Goal: Task Accomplishment & Management: Use online tool/utility

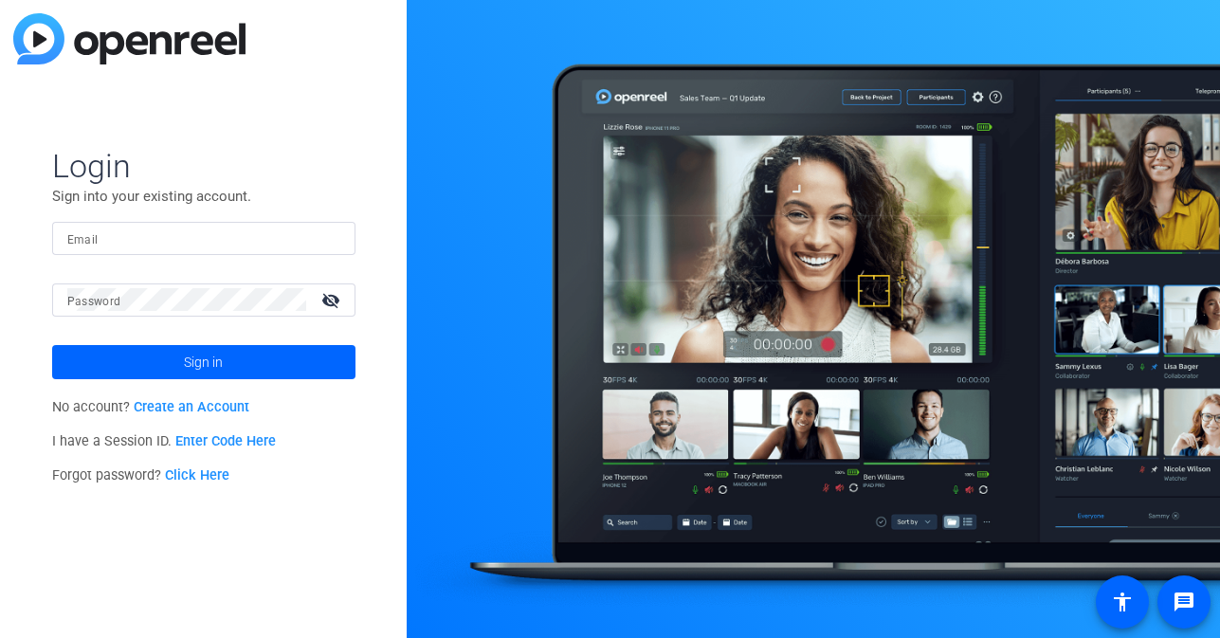
click at [156, 250] on div at bounding box center [203, 238] width 273 height 33
click at [167, 238] on input "Email" at bounding box center [203, 238] width 273 height 23
type input "[EMAIL_ADDRESS][DOMAIN_NAME]"
click at [52, 345] on button "Sign in" at bounding box center [203, 362] width 303 height 34
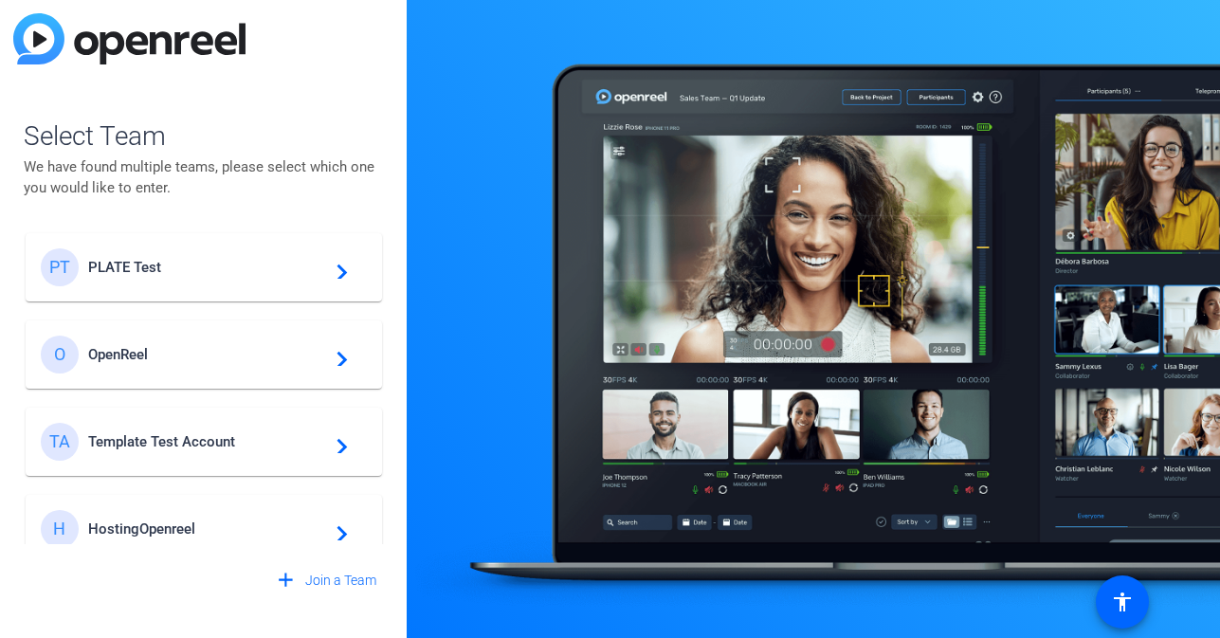
click at [161, 264] on span "PLATE Test" at bounding box center [206, 267] width 237 height 17
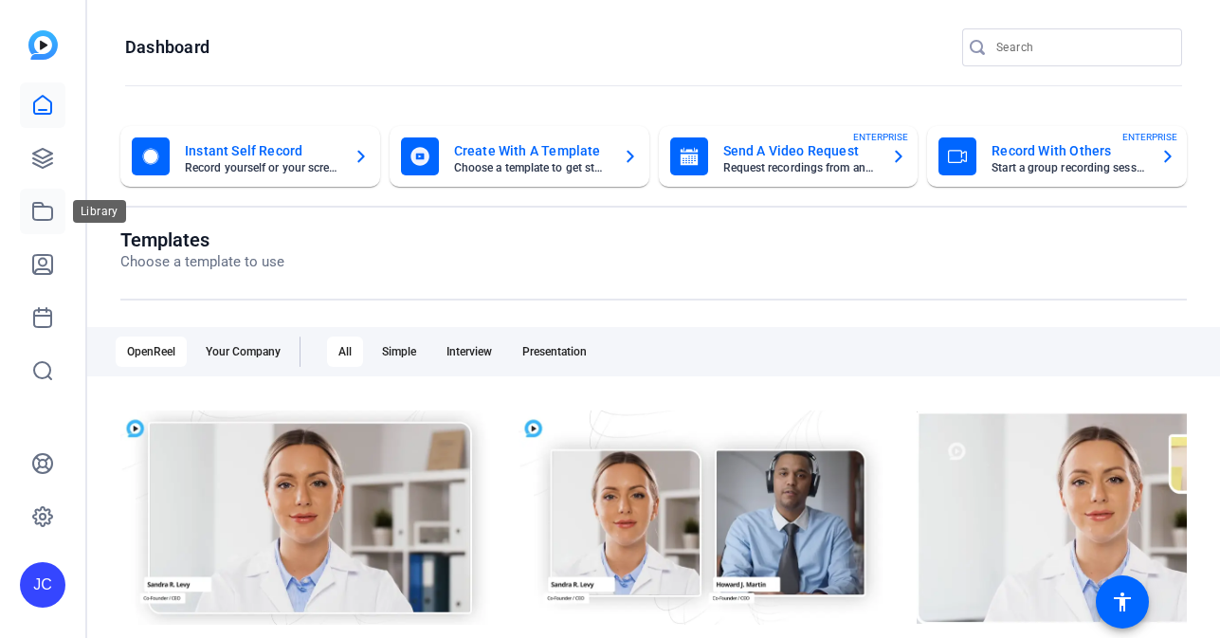
click at [56, 203] on link at bounding box center [43, 212] width 46 height 46
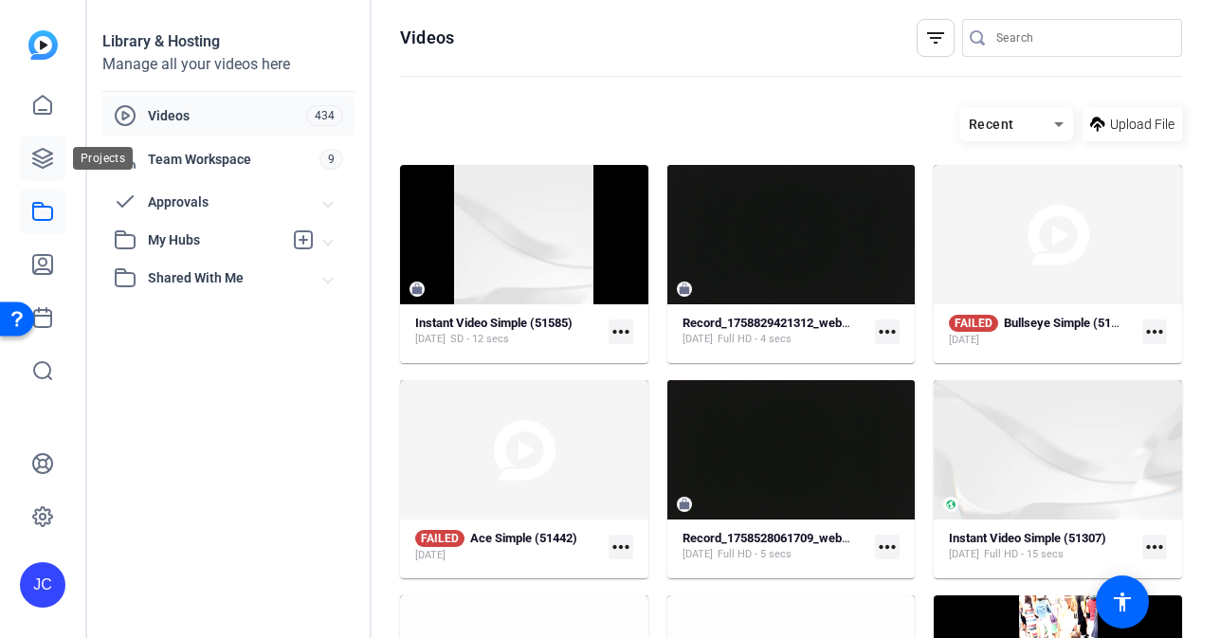
click at [46, 153] on icon at bounding box center [42, 158] width 23 height 23
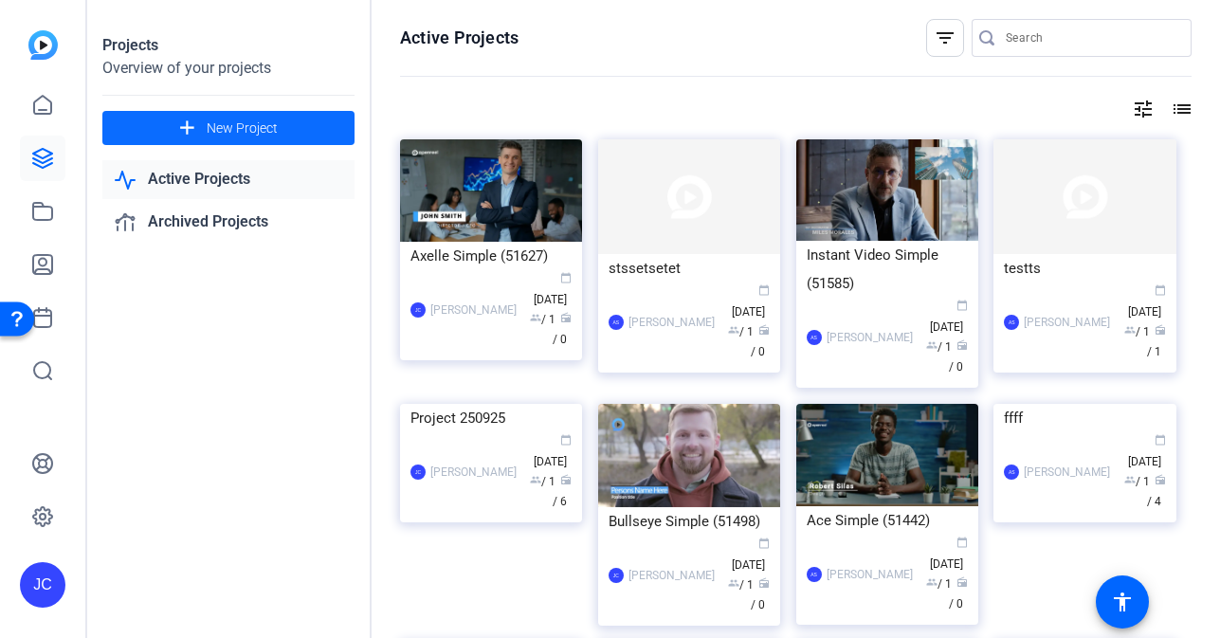
click at [292, 127] on span at bounding box center [228, 128] width 252 height 46
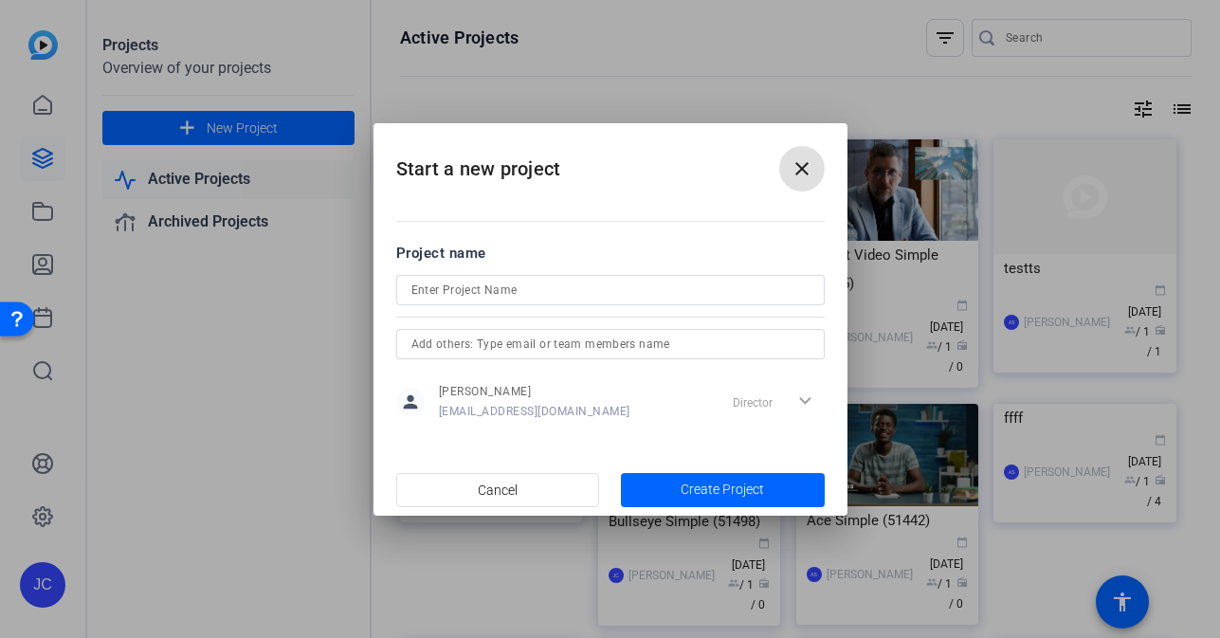
click at [430, 284] on input at bounding box center [610, 290] width 398 height 23
type input "Project 250929"
click at [665, 478] on span "button" at bounding box center [723, 490] width 204 height 46
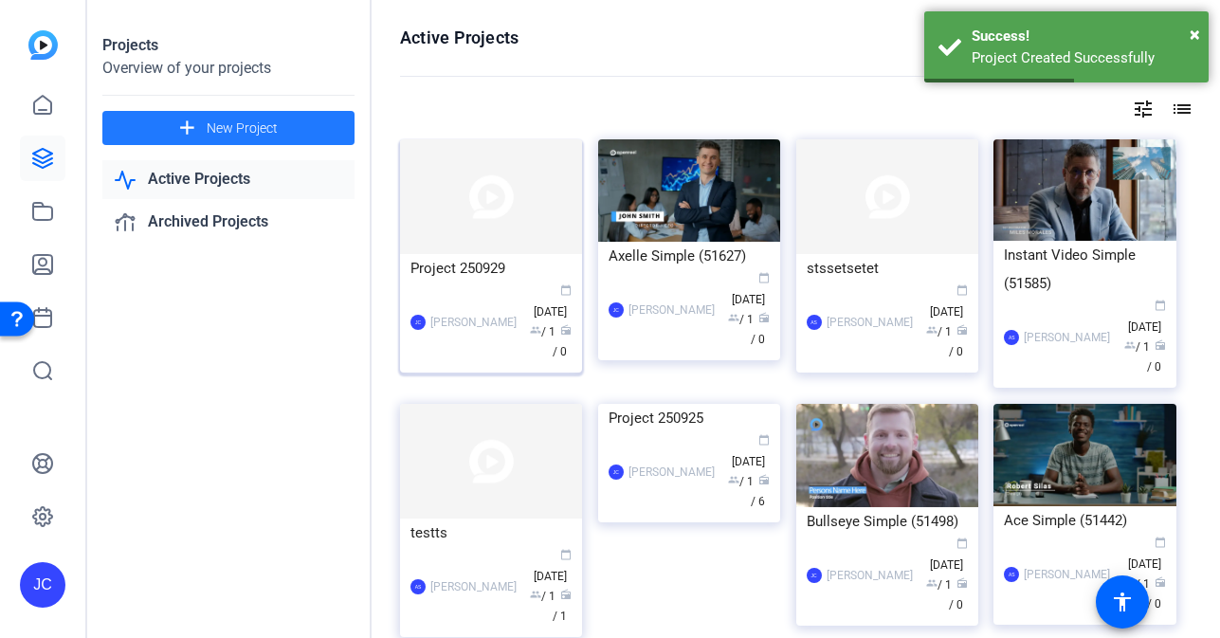
click at [511, 215] on img at bounding box center [491, 196] width 182 height 115
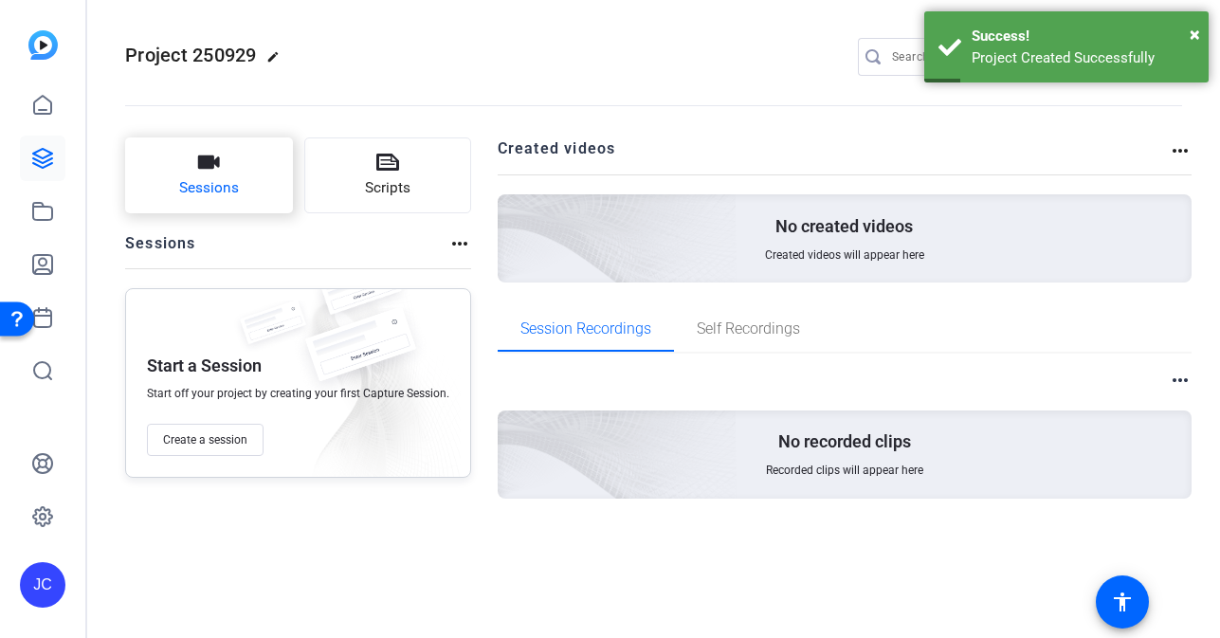
click at [178, 173] on button "Sessions" at bounding box center [209, 175] width 168 height 76
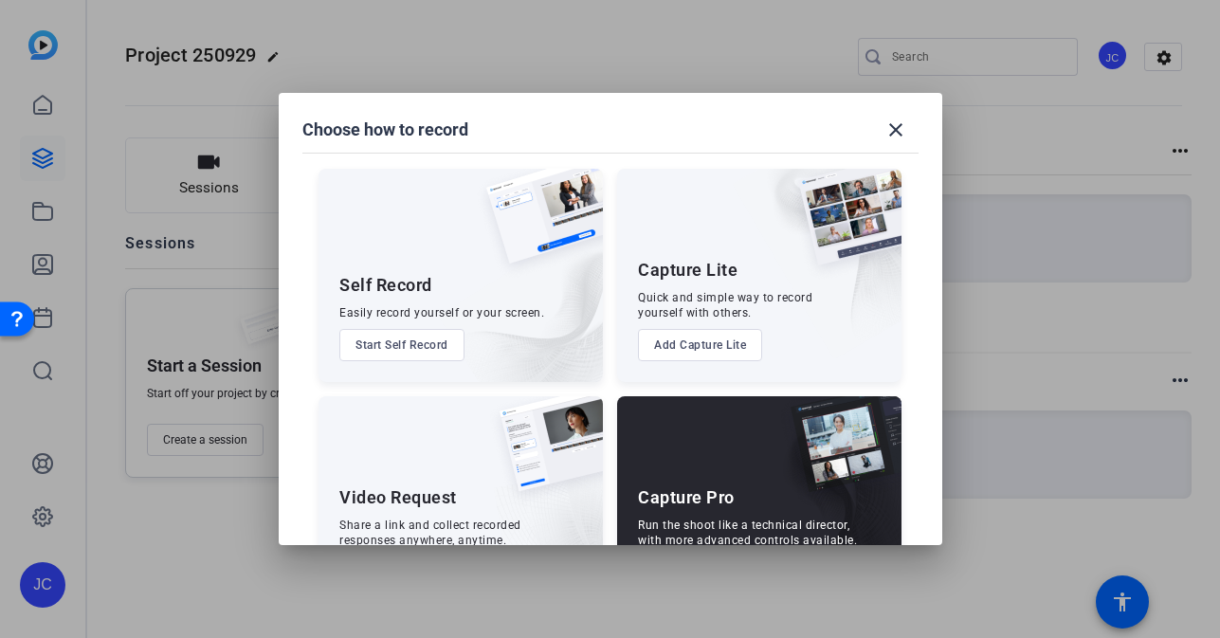
click at [651, 346] on button "Add Capture Lite" at bounding box center [700, 345] width 124 height 32
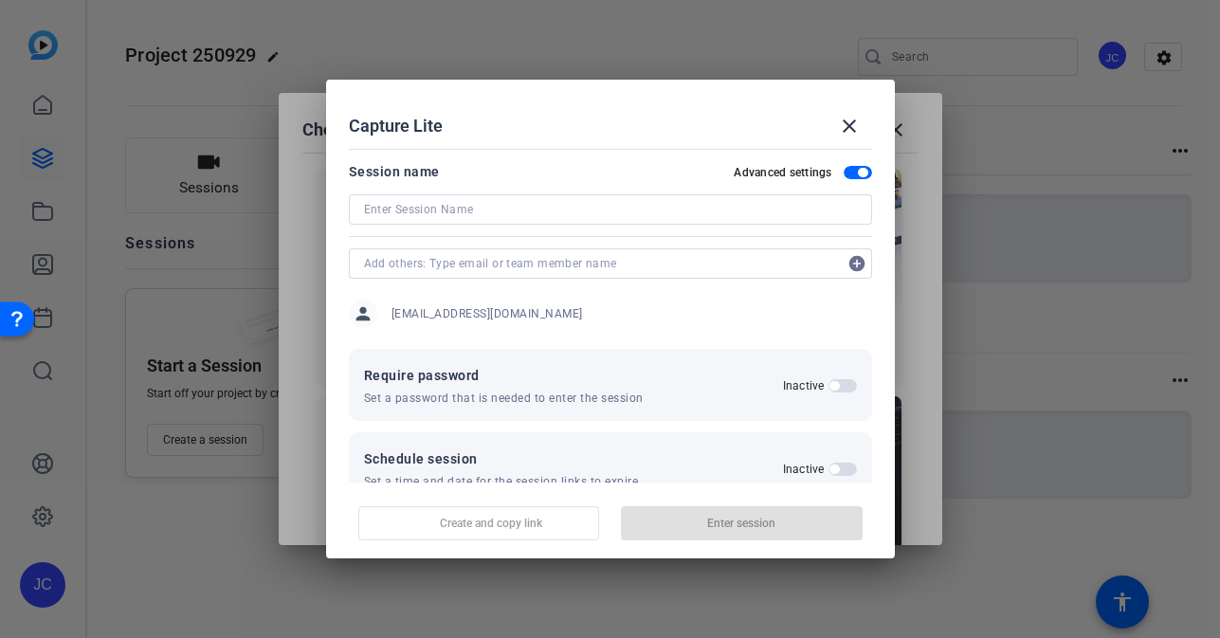
click at [458, 223] on div at bounding box center [610, 209] width 493 height 30
click at [463, 217] on input at bounding box center [610, 209] width 493 height 23
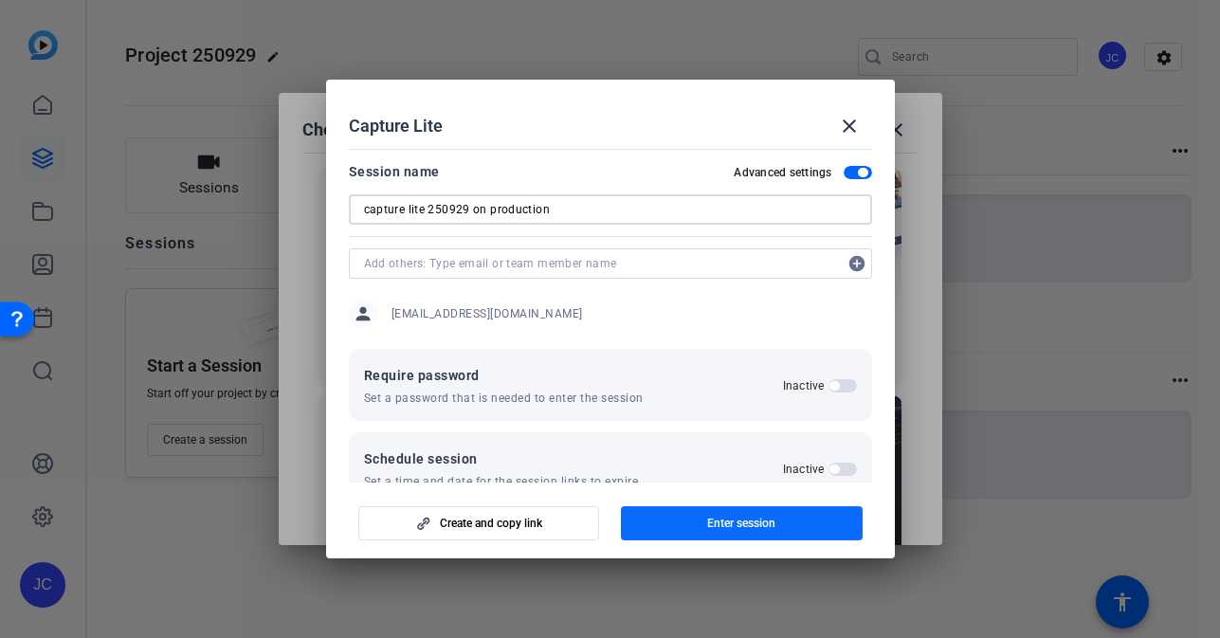
type input "capture lite 250929 on production"
click at [750, 521] on span "Enter session" at bounding box center [741, 523] width 68 height 15
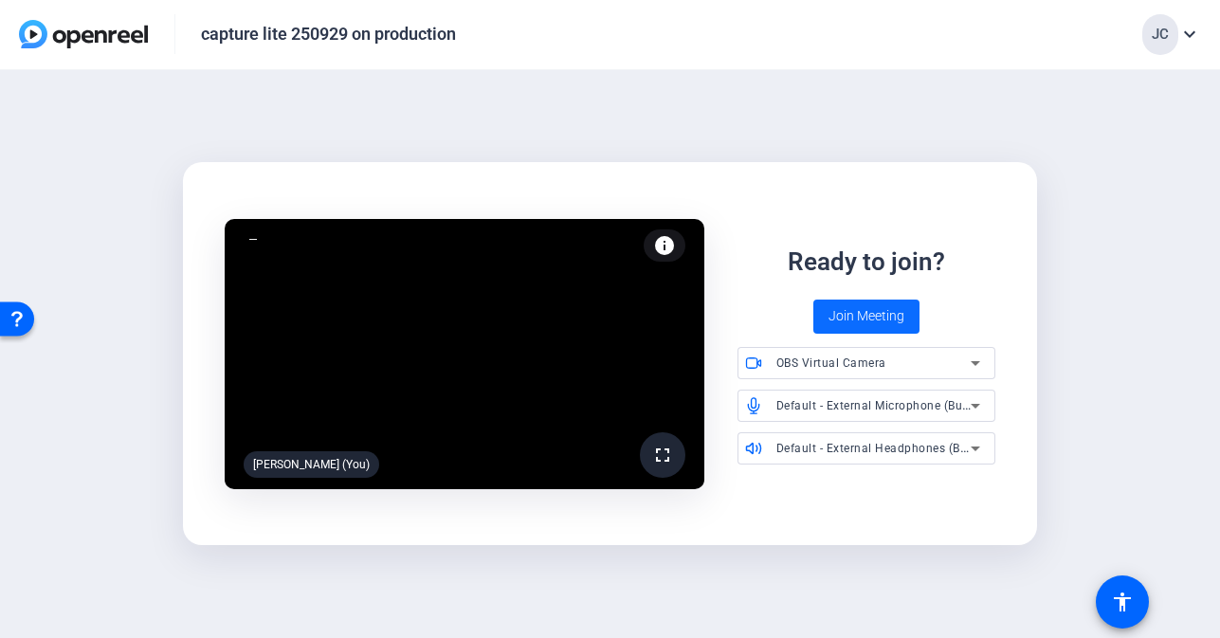
click at [850, 316] on span "Join Meeting" at bounding box center [866, 316] width 76 height 20
click at [822, 359] on span "OBS Virtual Camera" at bounding box center [831, 362] width 110 height 13
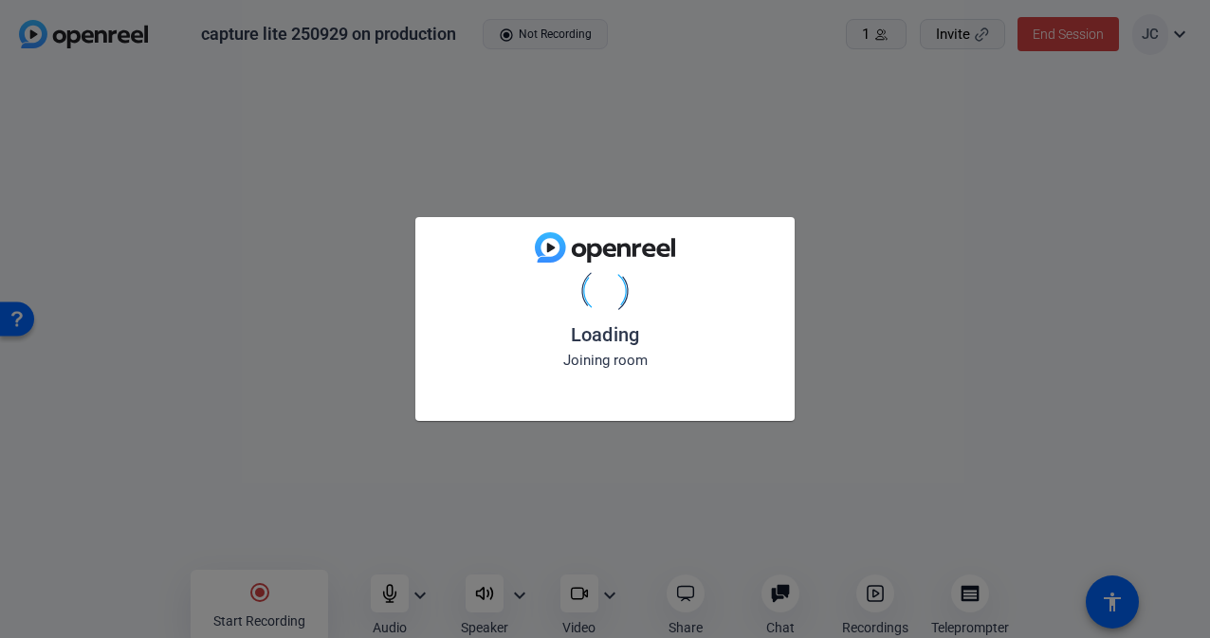
click at [121, 424] on div "Loading Joining room" at bounding box center [605, 319] width 1210 height 638
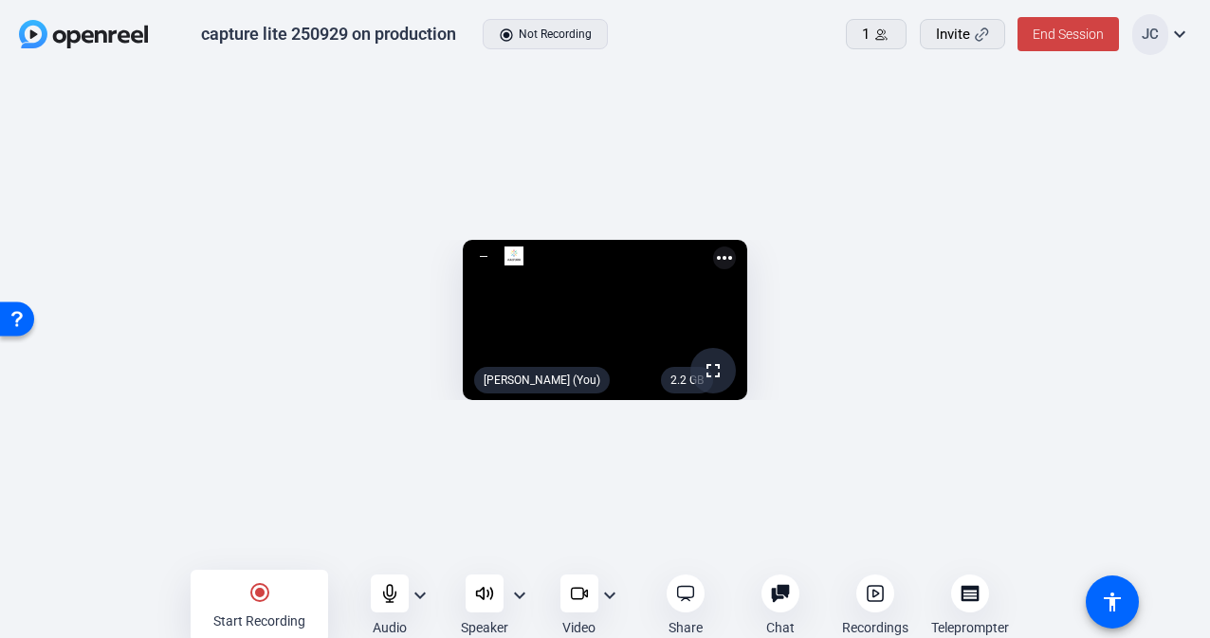
click at [617, 599] on mat-icon "expand_more" at bounding box center [609, 595] width 23 height 23
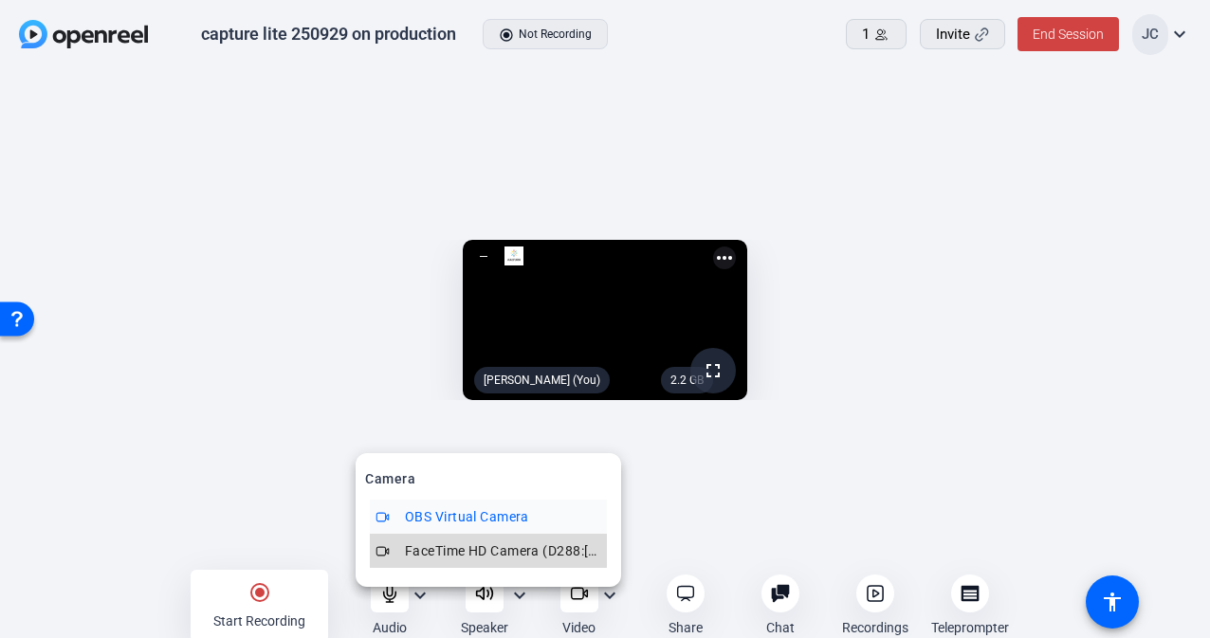
click at [577, 560] on span "FaceTime HD Camera (D288:[DATE])" at bounding box center [503, 550] width 196 height 23
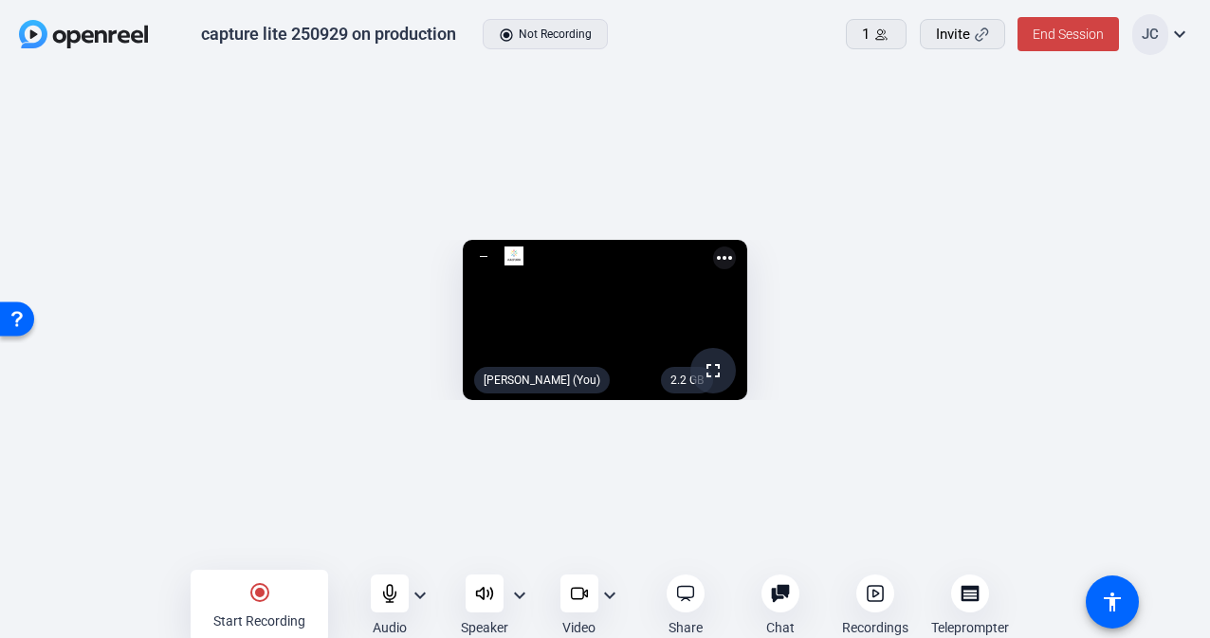
click at [127, 328] on openreel-capture-lite-video-stream "2.2 GB fullscreen [PERSON_NAME] (You) more_horiz" at bounding box center [604, 320] width 1153 height 160
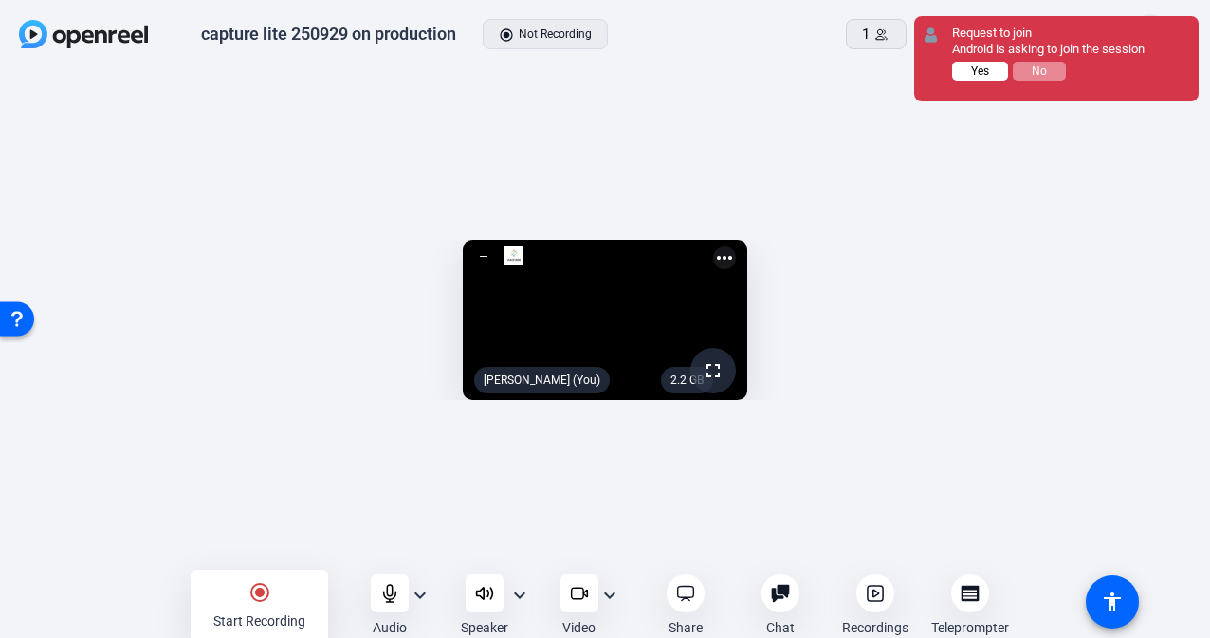
click at [994, 67] on button "Yes" at bounding box center [980, 71] width 56 height 19
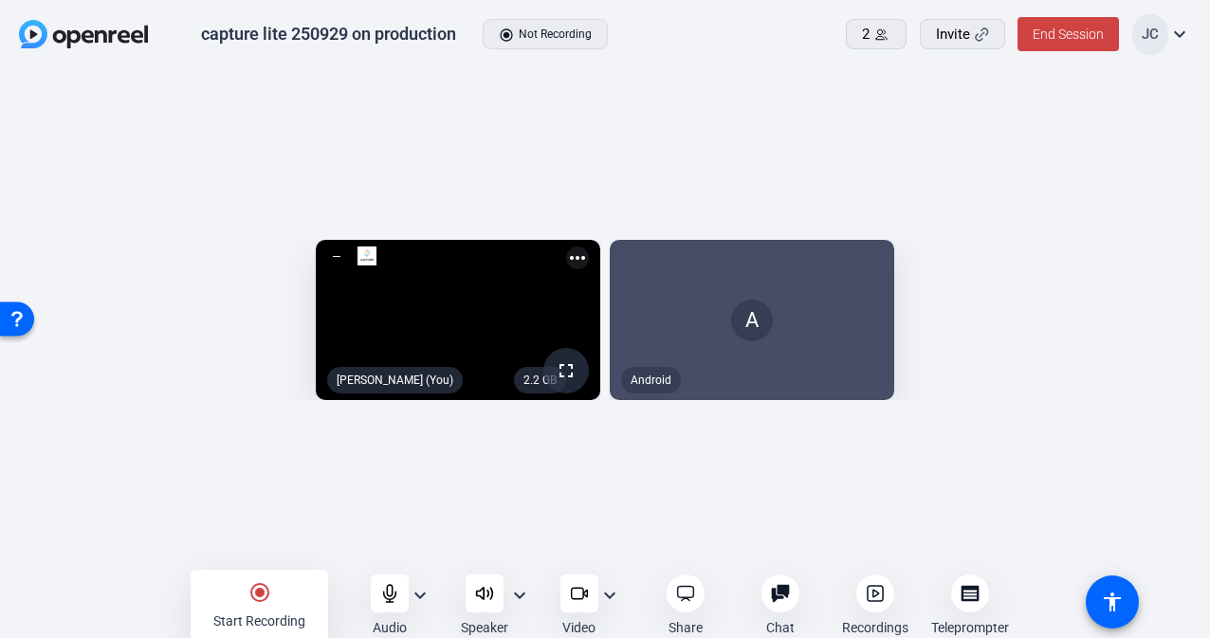
click at [702, 101] on div "2.2 GB fullscreen [PERSON_NAME] (You) more_horiz A Android" at bounding box center [605, 325] width 1210 height 510
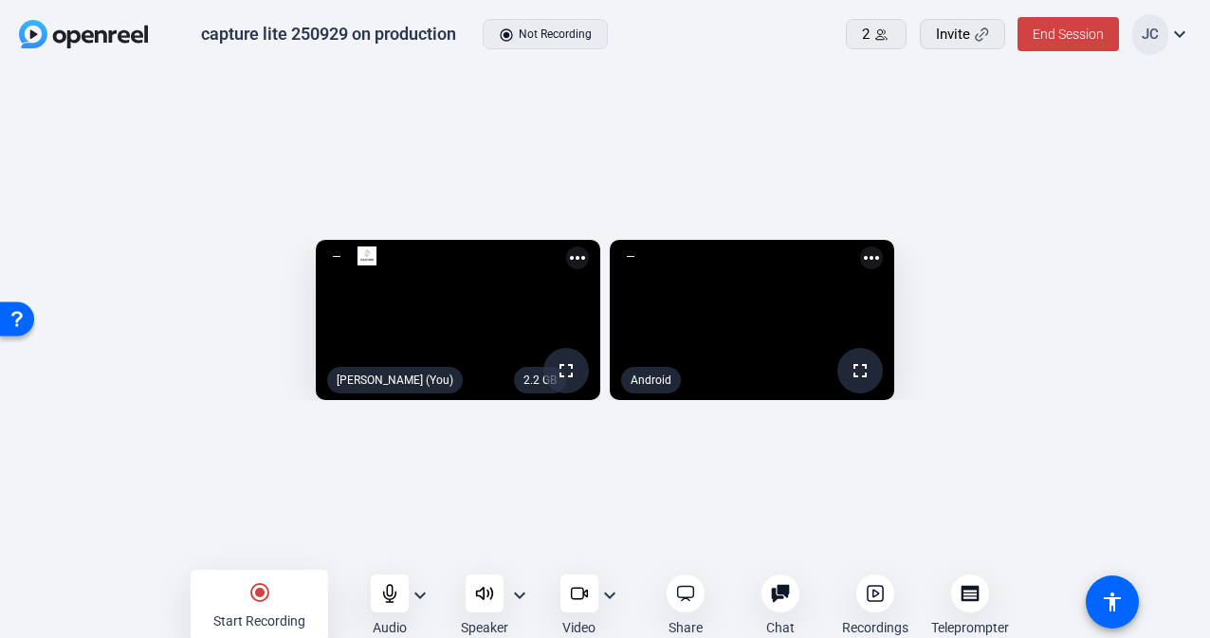
click at [725, 98] on div "2.2 GB fullscreen [PERSON_NAME] (You) more_horiz fullscreen Android more_horiz" at bounding box center [605, 325] width 1210 height 510
click at [732, 528] on div "2.2 GB fullscreen Jihye Cho (You) more_horiz 133.9 GB fullscreen Android more_h…" at bounding box center [605, 325] width 1210 height 510
click at [953, 577] on div "Teleprompter" at bounding box center [969, 605] width 90 height 63
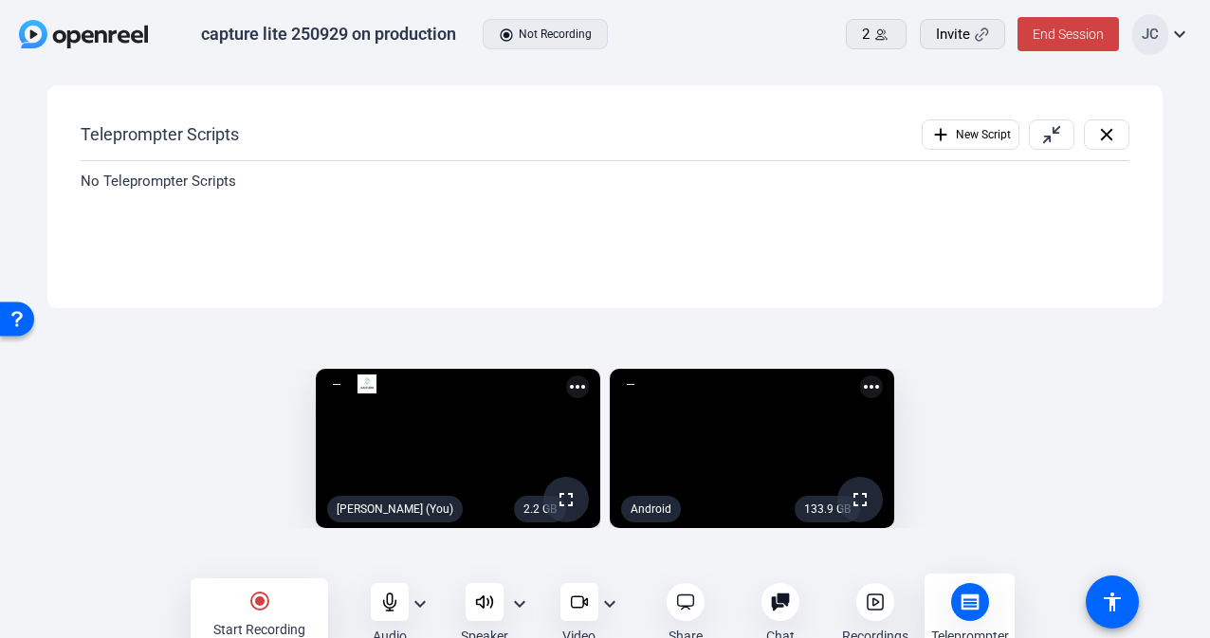
click at [421, 155] on div "Teleprompter Scripts add New Script close" at bounding box center [605, 139] width 1048 height 43
click at [19, 437] on div "2.2 GB fullscreen Jihye Cho (You) more_horiz 133.9 GB fullscreen Android more_h…" at bounding box center [605, 448] width 1172 height 179
click at [931, 135] on mat-icon "add" at bounding box center [940, 134] width 21 height 21
click at [224, 103] on div "close Please select a Teleprompter Script from the list Scripts List Teleprompt…" at bounding box center [604, 197] width 1115 height 224
click at [200, 131] on input "text" at bounding box center [339, 125] width 409 height 27
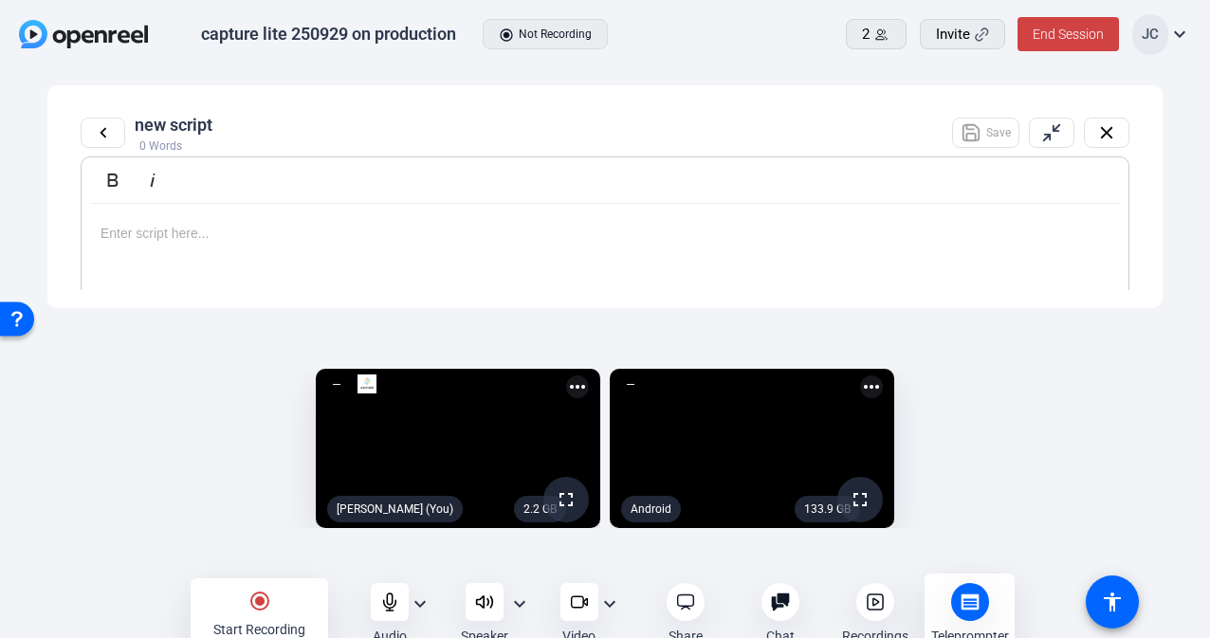
type input "new script"
click at [178, 223] on p at bounding box center [604, 233] width 1009 height 21
click at [430, 244] on div at bounding box center [605, 284] width 1047 height 161
click at [1003, 133] on span "Save" at bounding box center [998, 133] width 25 height 36
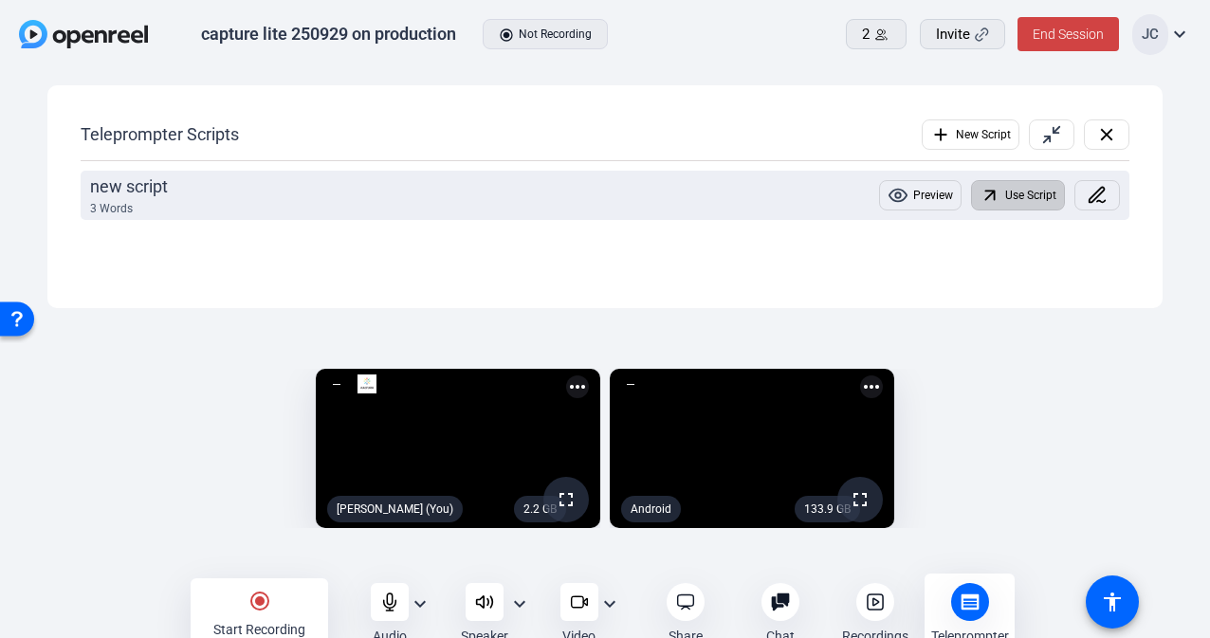
click at [1006, 194] on span "Use Script" at bounding box center [1030, 195] width 51 height 36
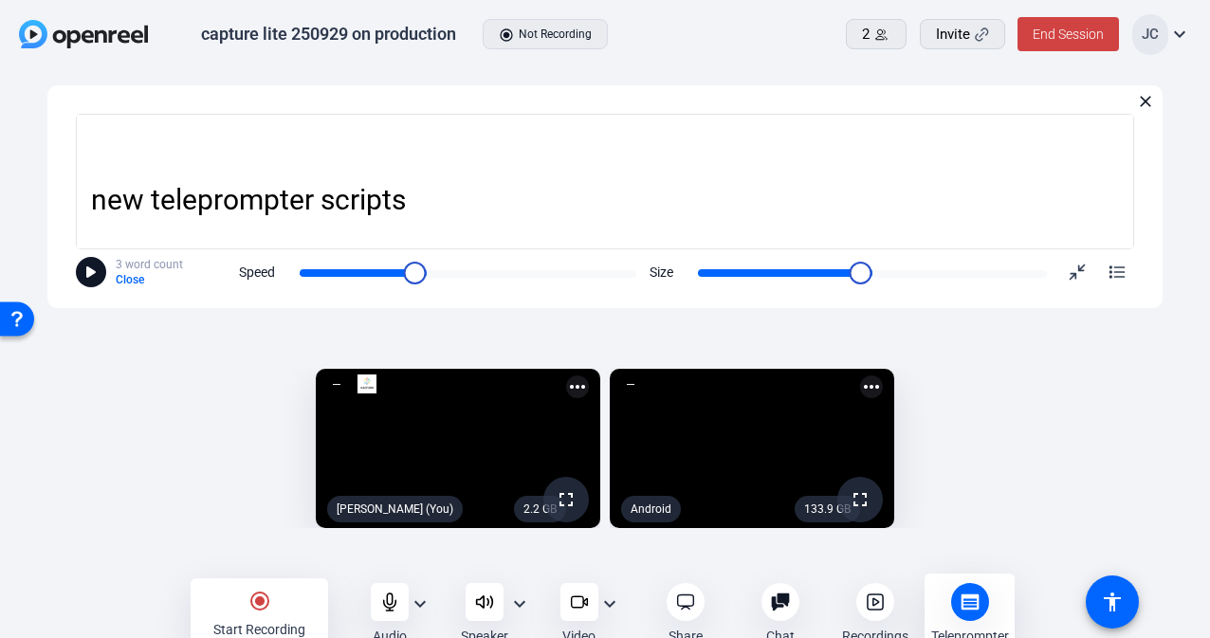
click at [82, 269] on div at bounding box center [91, 272] width 30 height 30
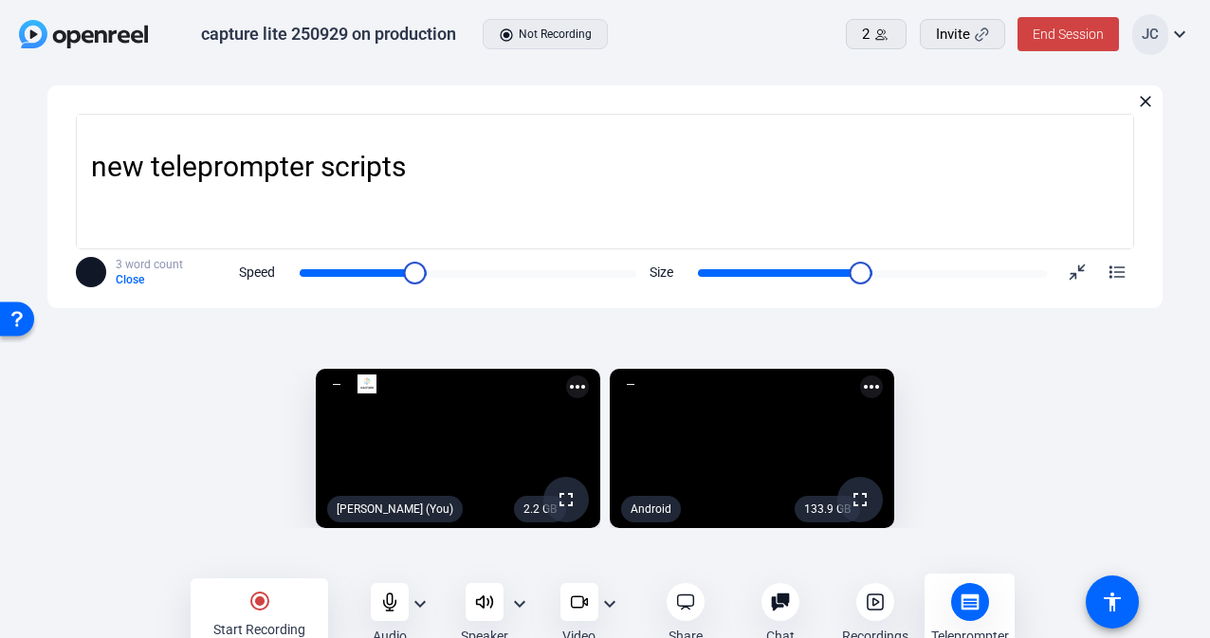
scroll to position [35, 0]
